Goal: Book appointment/travel/reservation

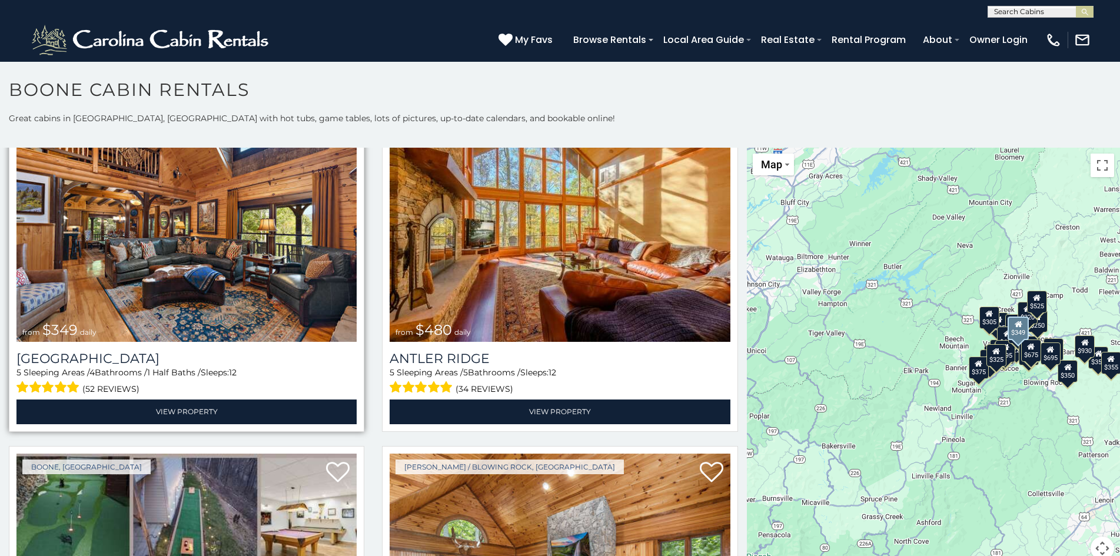
scroll to position [6, 0]
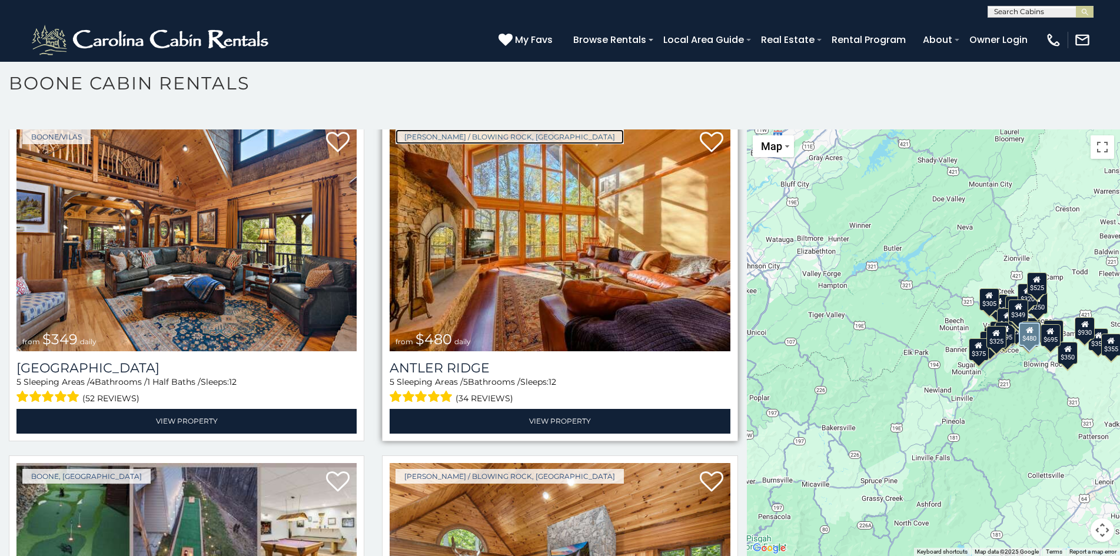
click at [402, 134] on link "[PERSON_NAME] / Blowing Rock, [GEOGRAPHIC_DATA]" at bounding box center [509, 136] width 228 height 15
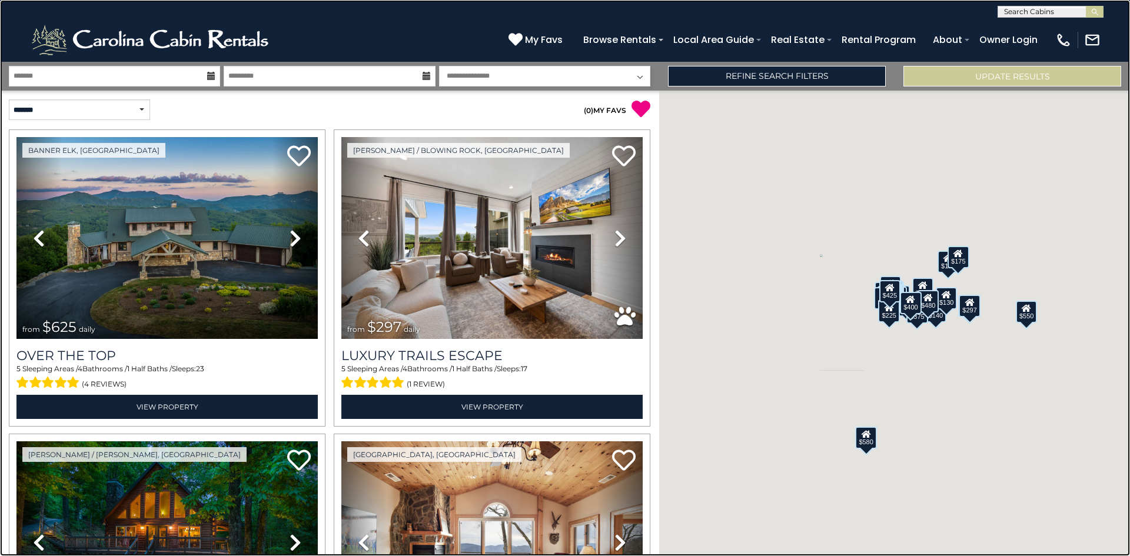
click at [173, 209] on link at bounding box center [565, 278] width 1130 height 556
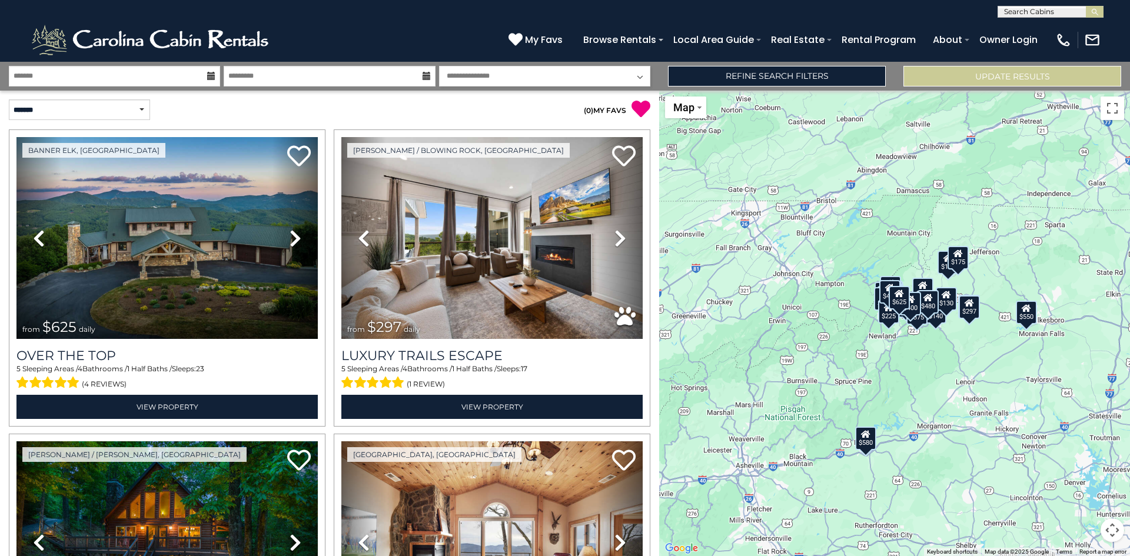
scroll to position [354, 0]
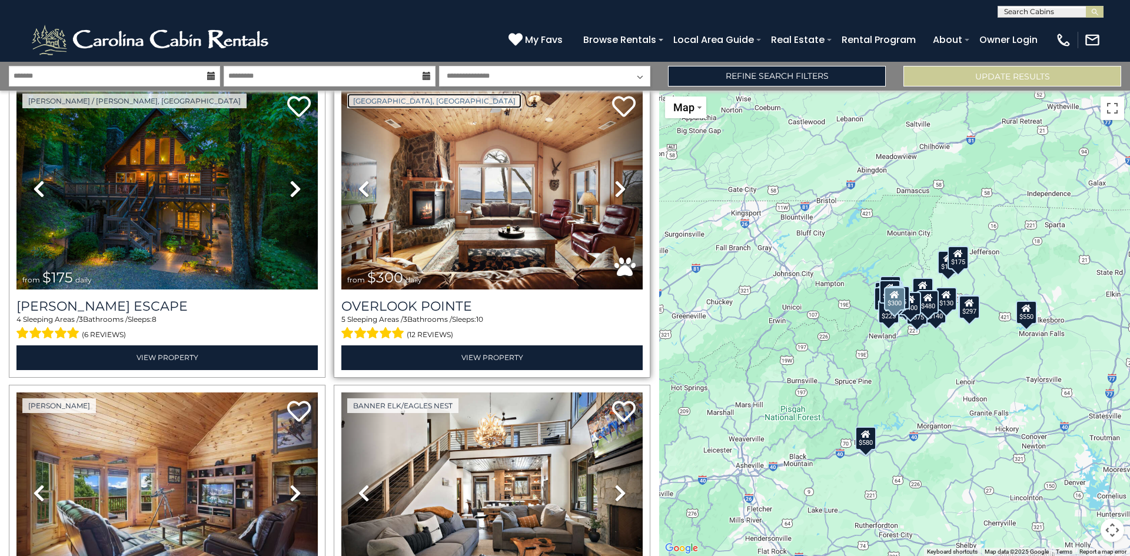
click at [372, 95] on link "[GEOGRAPHIC_DATA], [GEOGRAPHIC_DATA]" at bounding box center [434, 101] width 174 height 15
